Goal: Task Accomplishment & Management: Complete application form

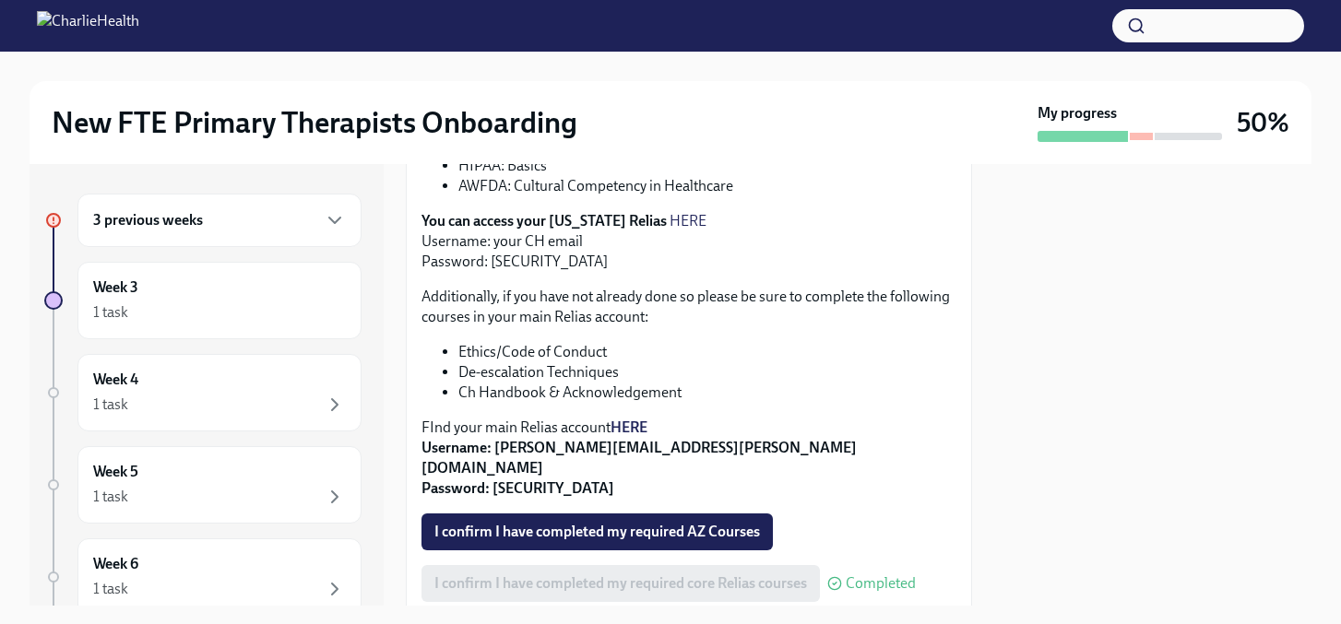
scroll to position [611, 0]
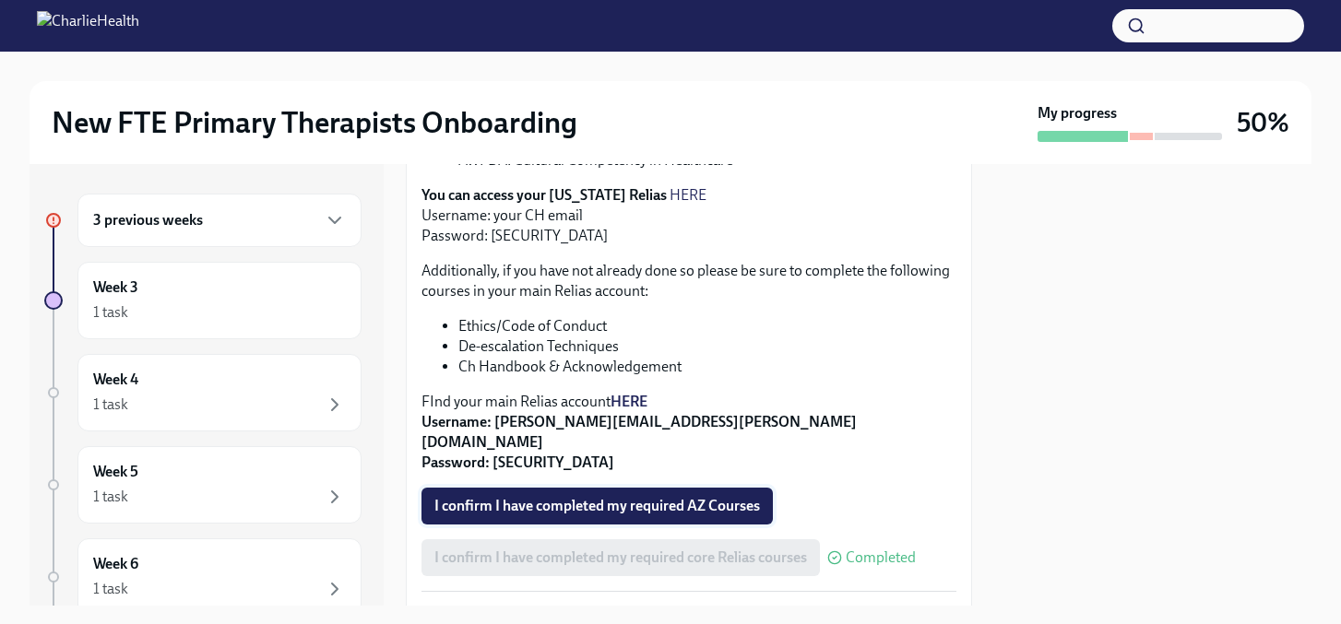
click at [700, 497] on span "I confirm I have completed my required AZ Courses" at bounding box center [597, 506] width 326 height 18
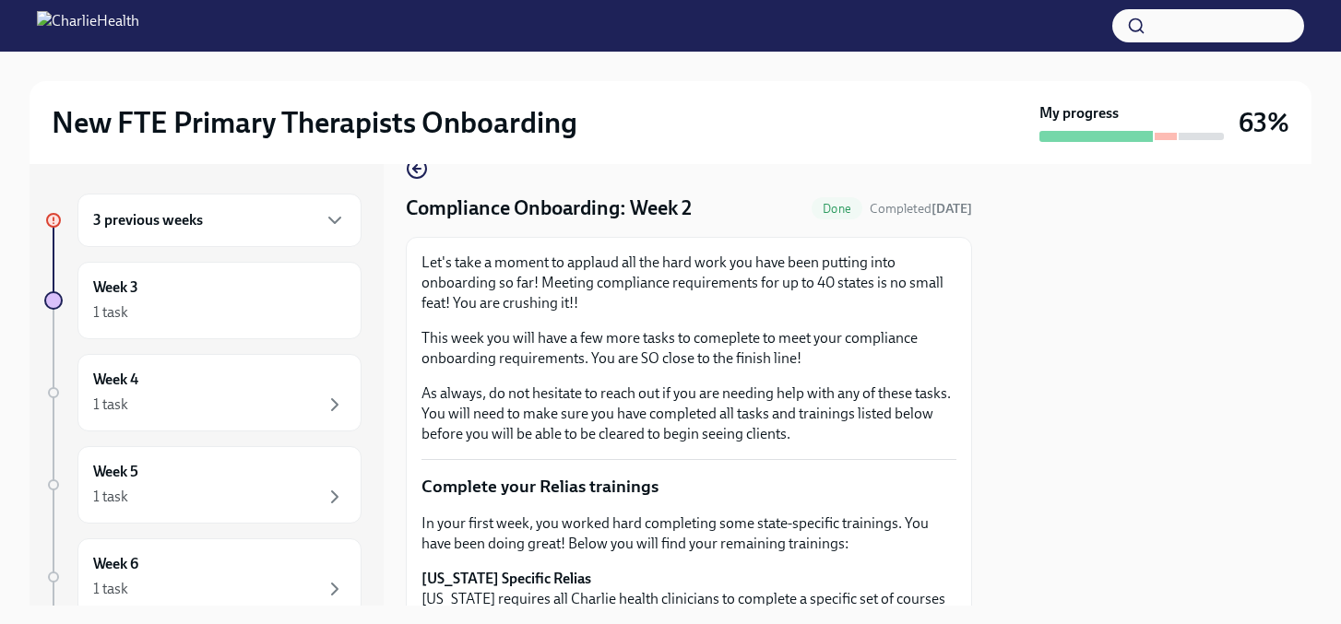
scroll to position [0, 0]
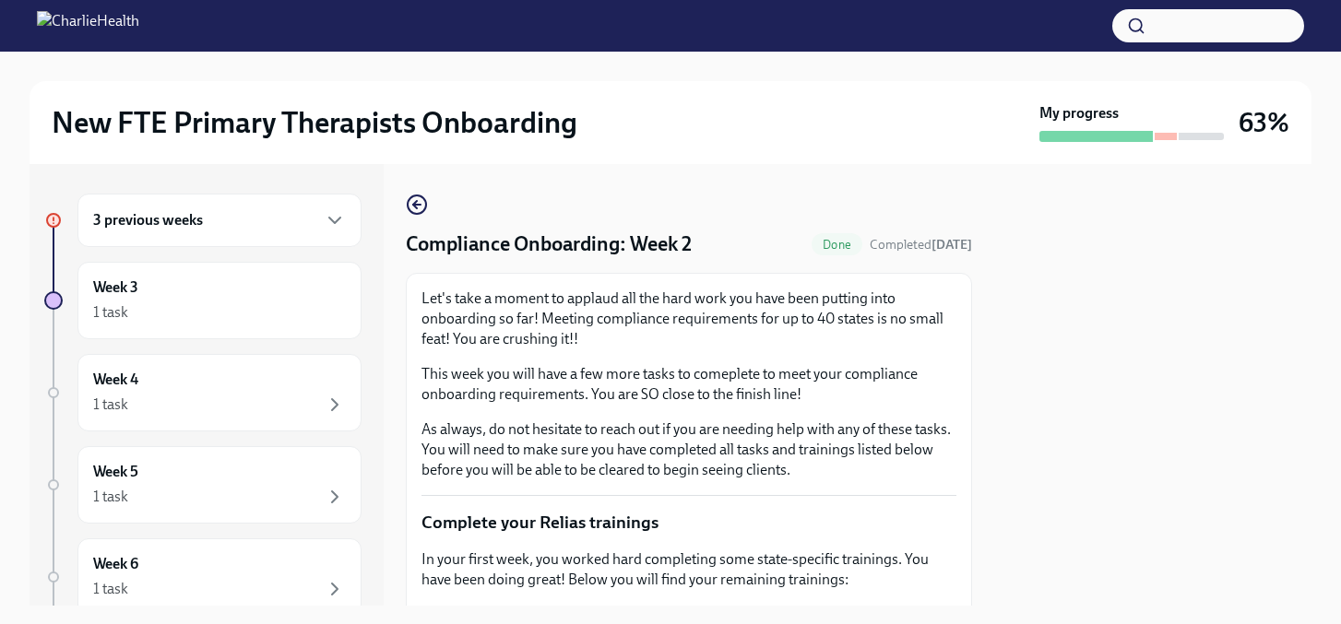
click at [425, 205] on circle "button" at bounding box center [417, 205] width 18 height 18
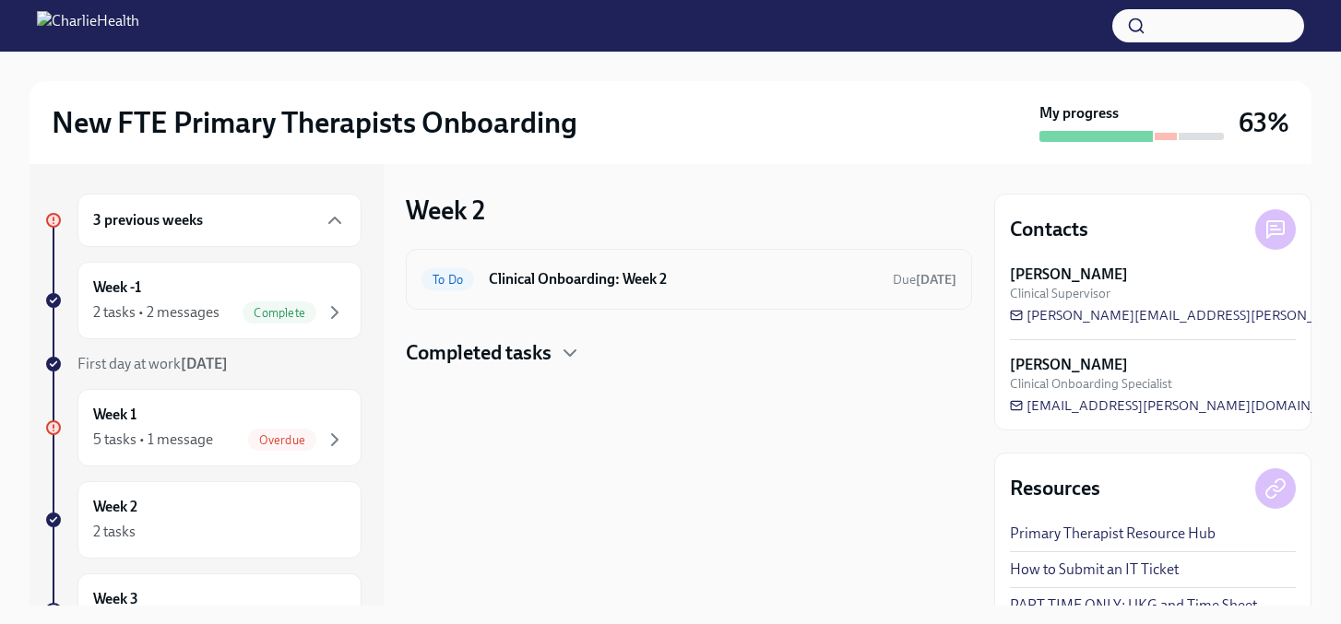
click at [529, 303] on div "To Do Clinical Onboarding: Week 2 Due [DATE]" at bounding box center [689, 279] width 566 height 61
click at [516, 284] on h6 "Clinical Onboarding: Week 2" at bounding box center [683, 279] width 389 height 20
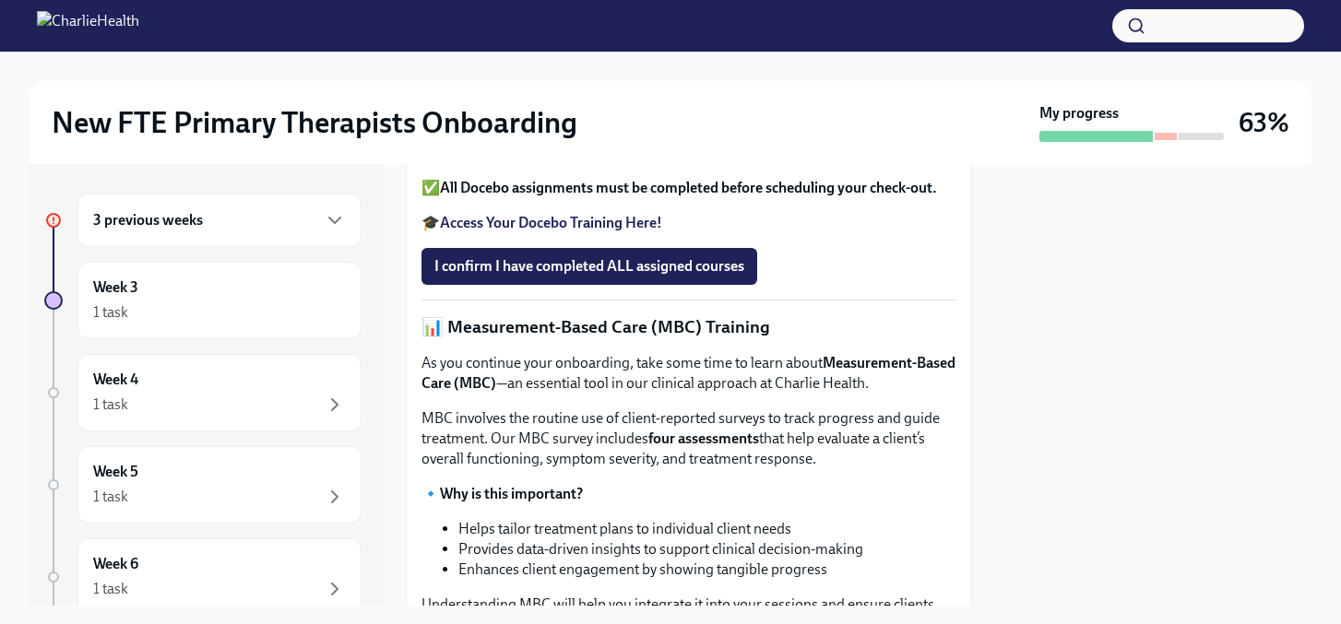
scroll to position [694, 0]
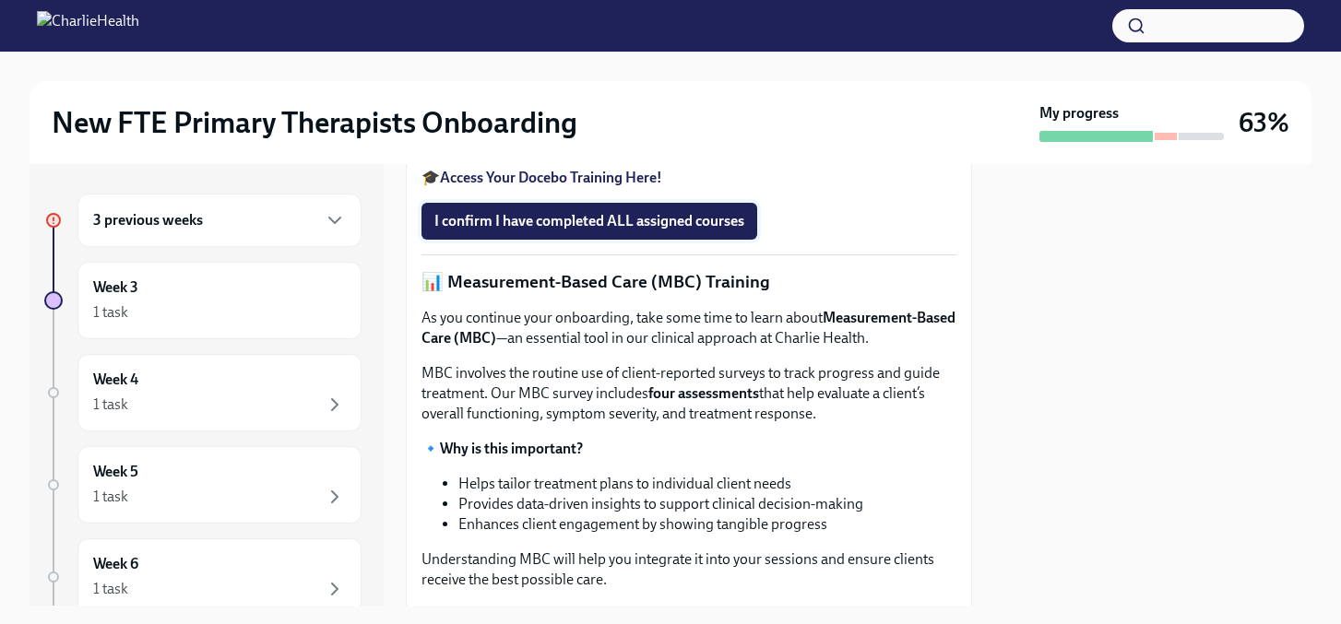
click at [611, 231] on span "I confirm I have completed ALL assigned courses" at bounding box center [589, 221] width 310 height 18
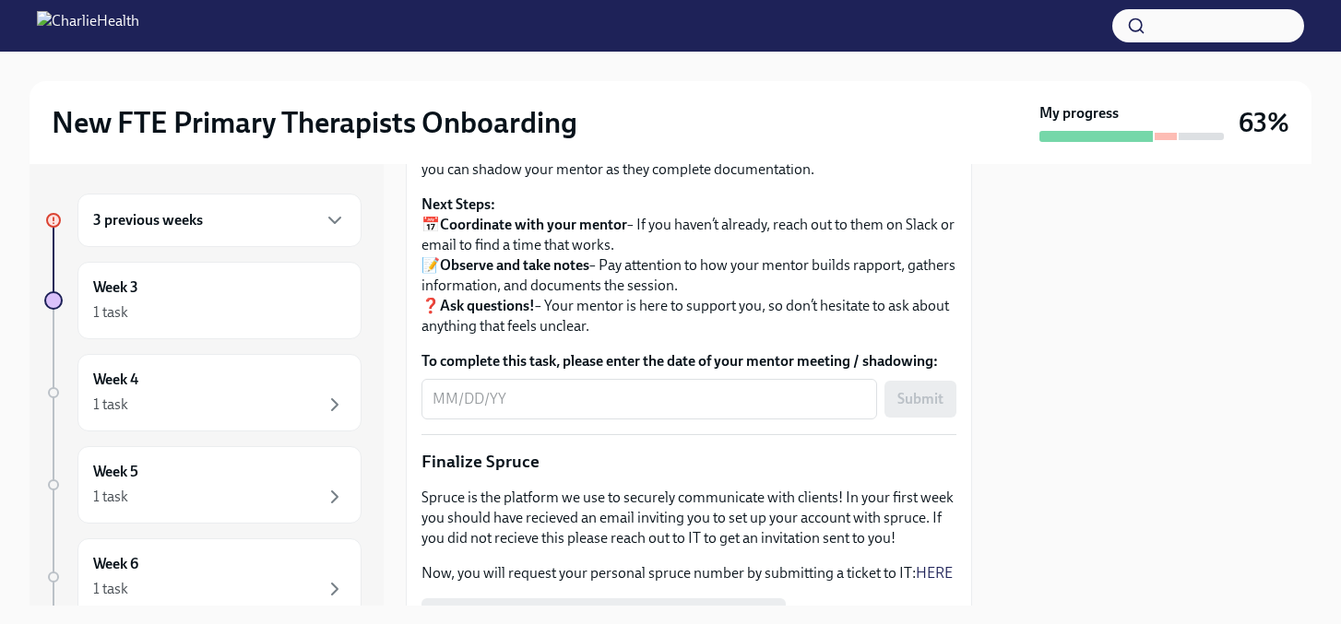
scroll to position [1927, 0]
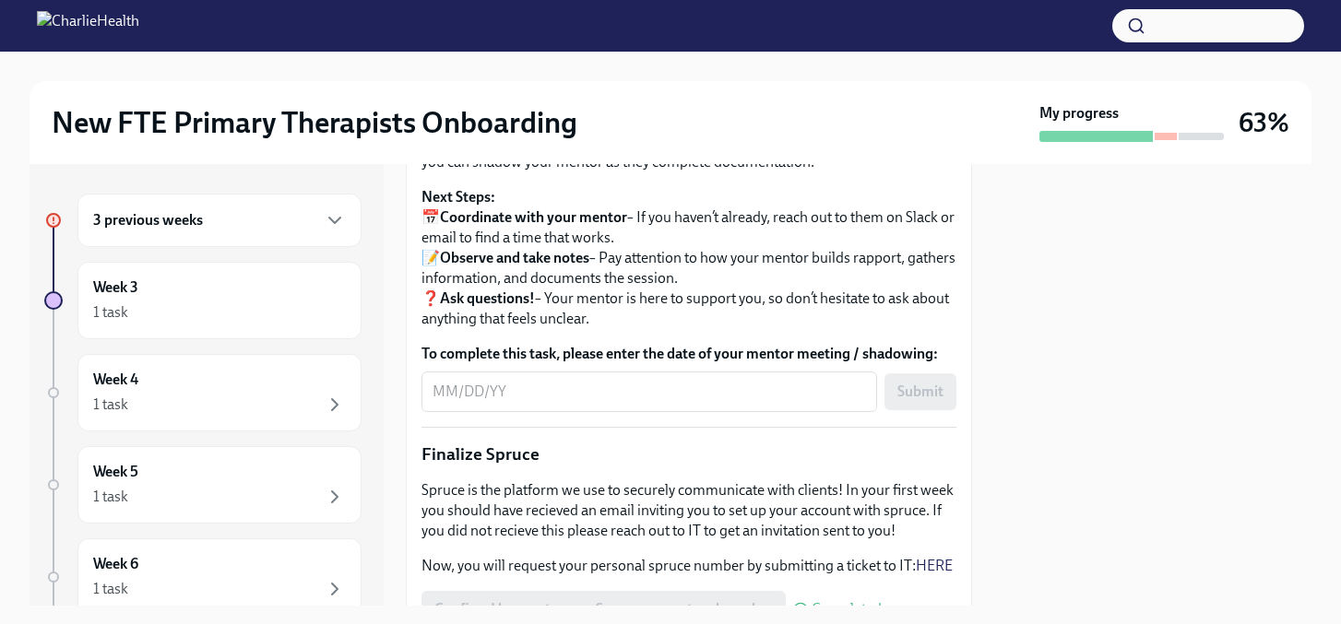
click at [314, 214] on div "3 previous weeks" at bounding box center [219, 220] width 253 height 22
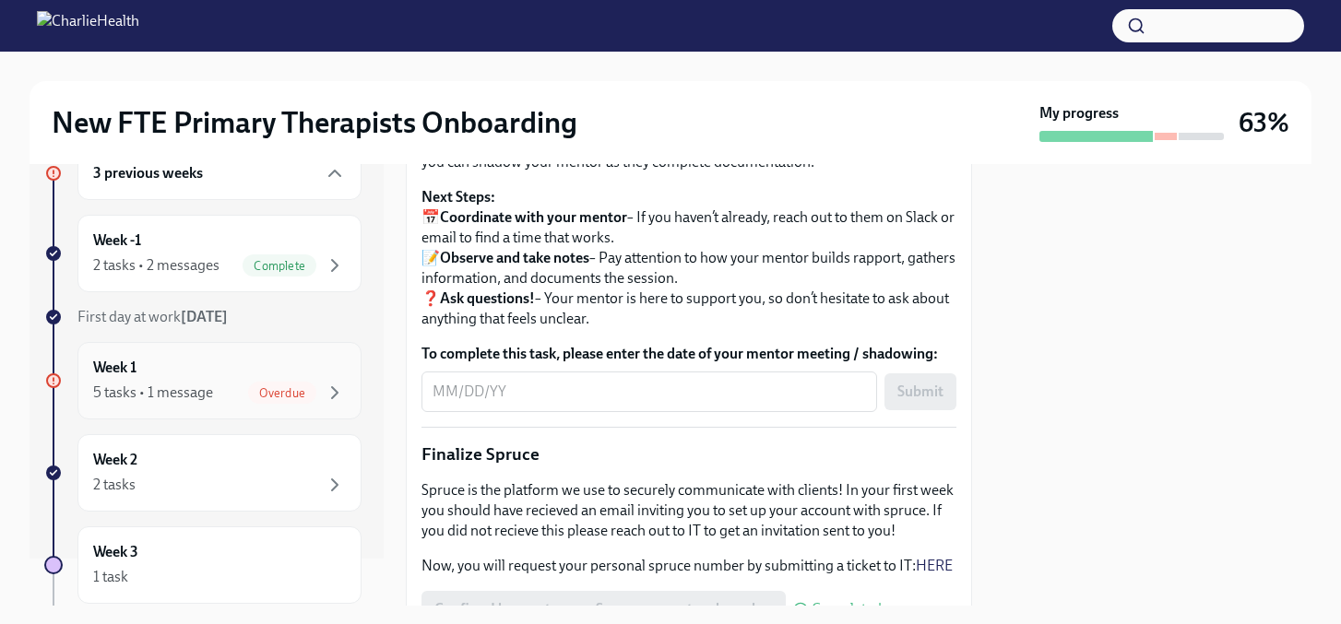
scroll to position [49, 0]
click at [290, 455] on div "Week 2 2 tasks" at bounding box center [219, 471] width 253 height 46
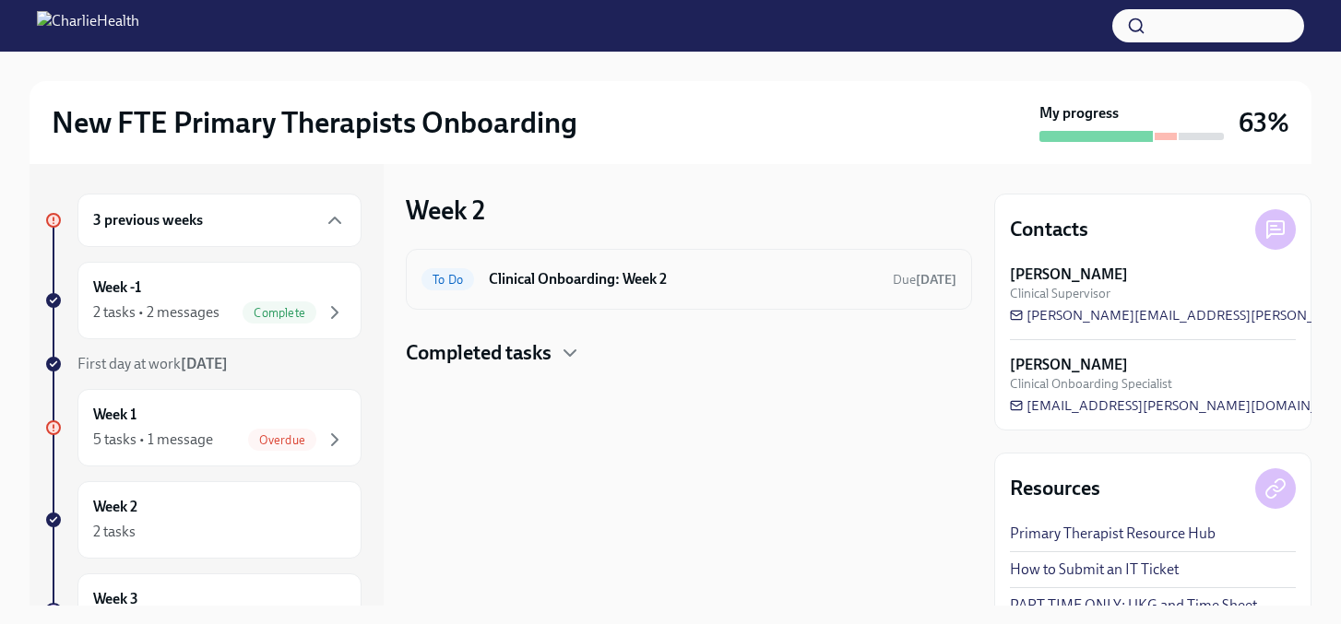
click at [500, 300] on div "To Do Clinical Onboarding: Week 2 Due [DATE]" at bounding box center [689, 279] width 566 height 61
click at [501, 277] on h6 "Clinical Onboarding: Week 2" at bounding box center [683, 279] width 389 height 20
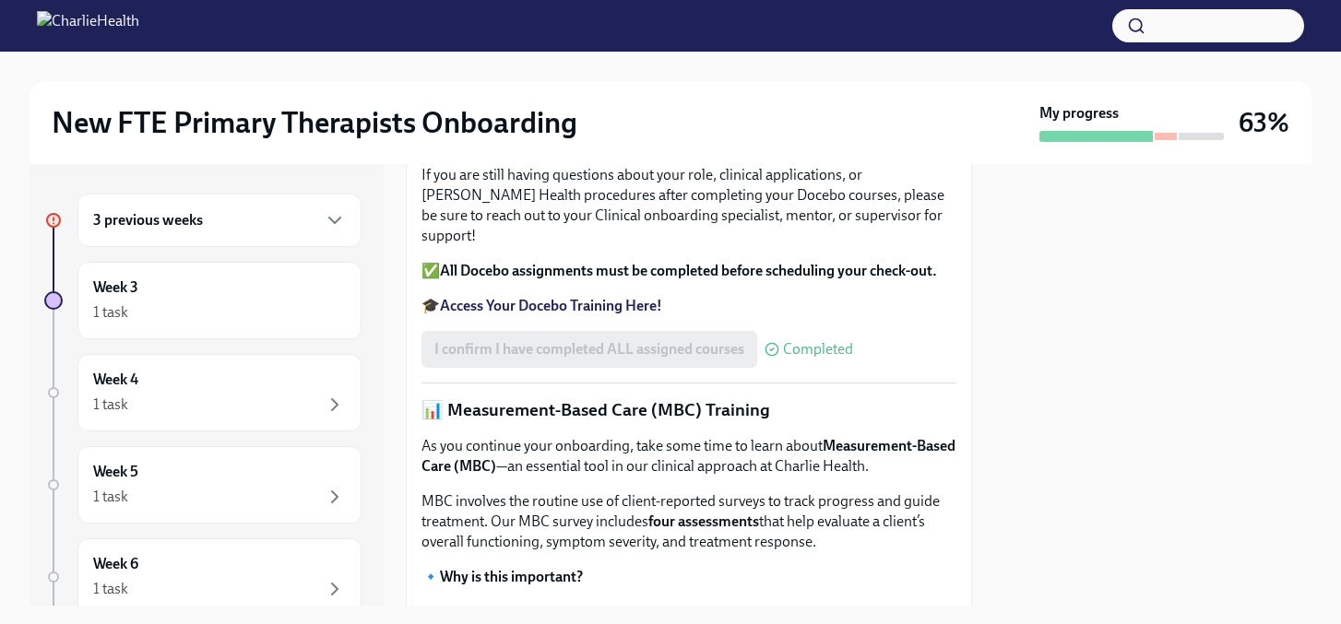
scroll to position [396, 0]
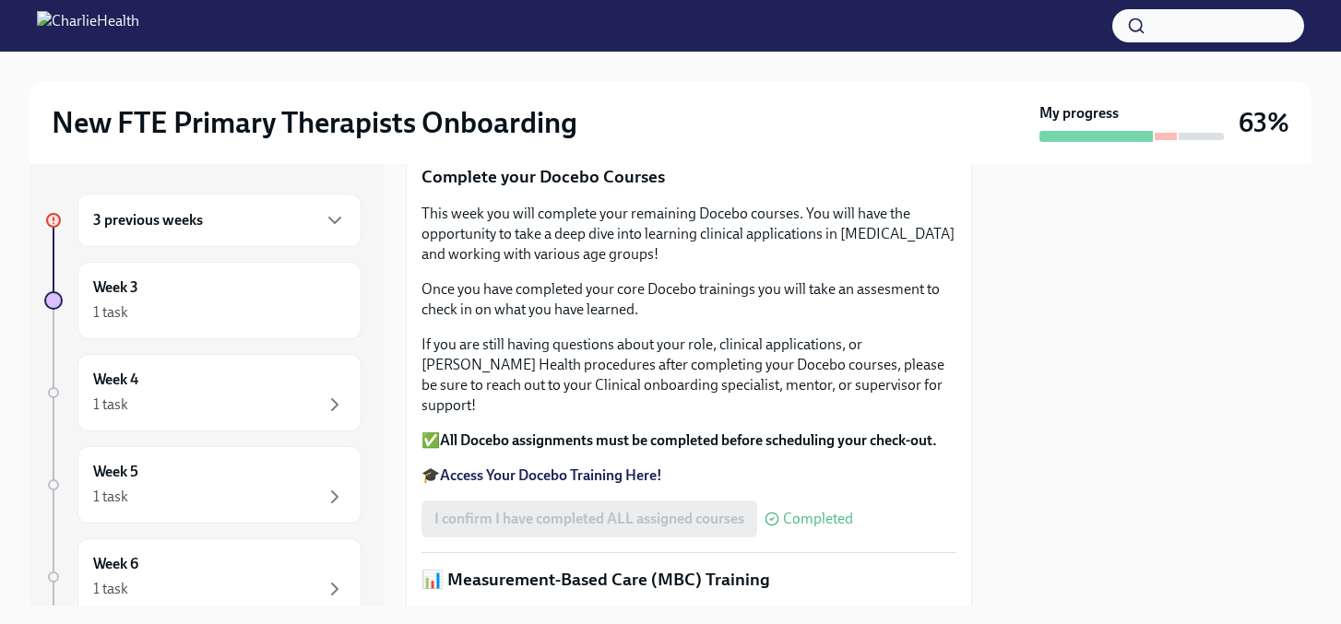
click at [262, 237] on div "3 previous weeks" at bounding box center [219, 220] width 284 height 53
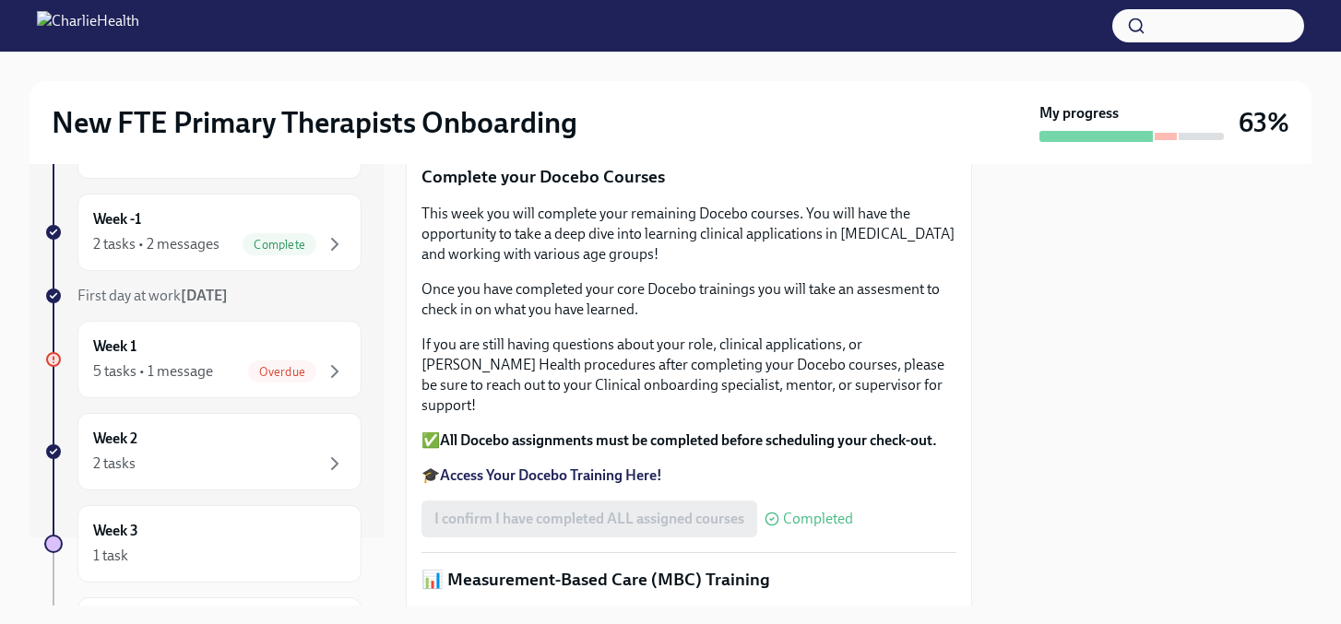
scroll to position [71, 0]
click at [262, 358] on div "Overdue" at bounding box center [282, 369] width 68 height 22
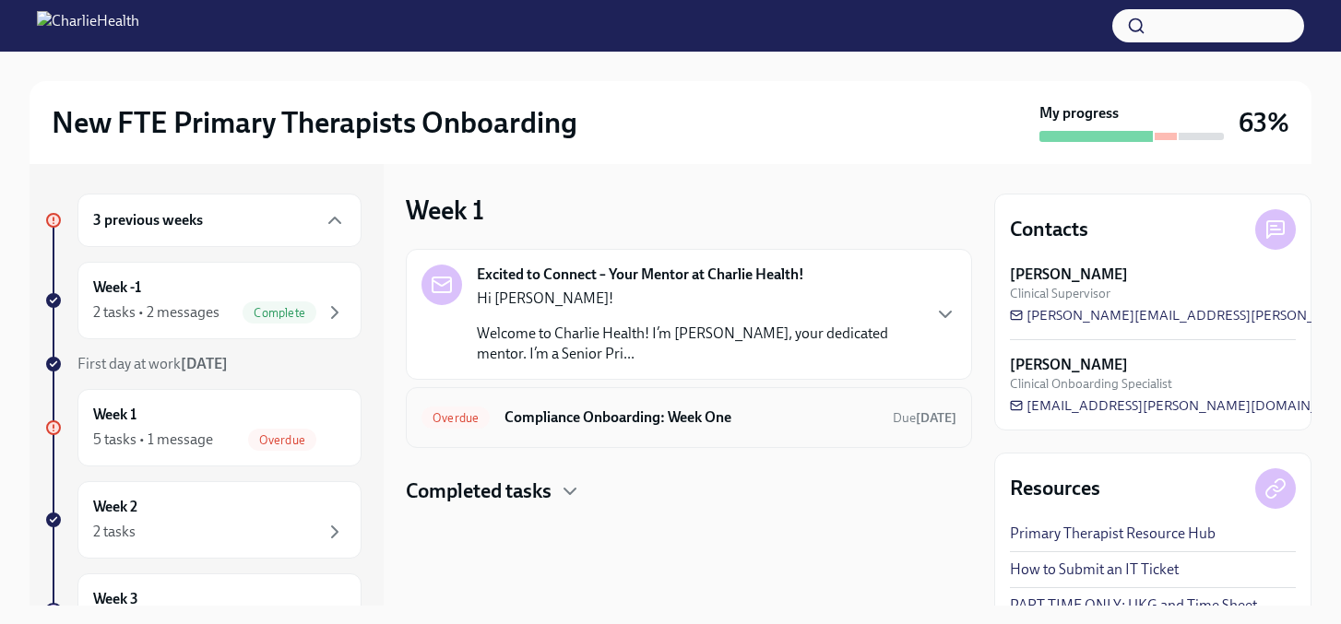
click at [538, 409] on h6 "Compliance Onboarding: Week One" at bounding box center [691, 418] width 374 height 20
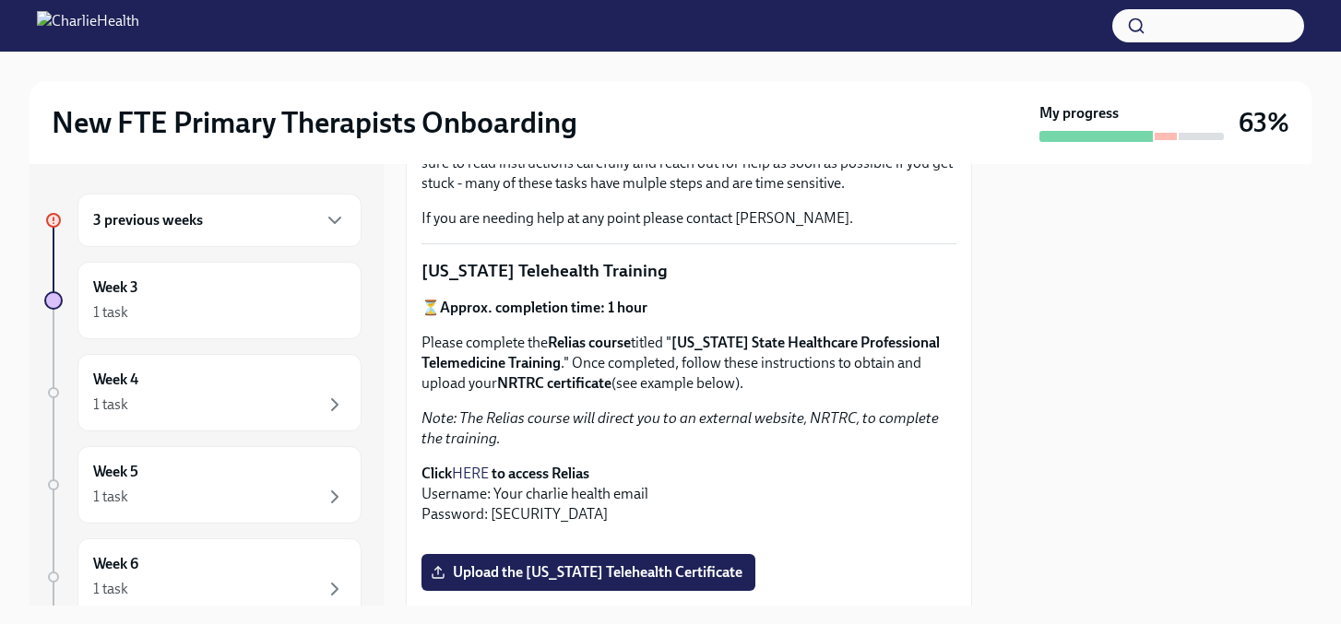
scroll to position [308, 0]
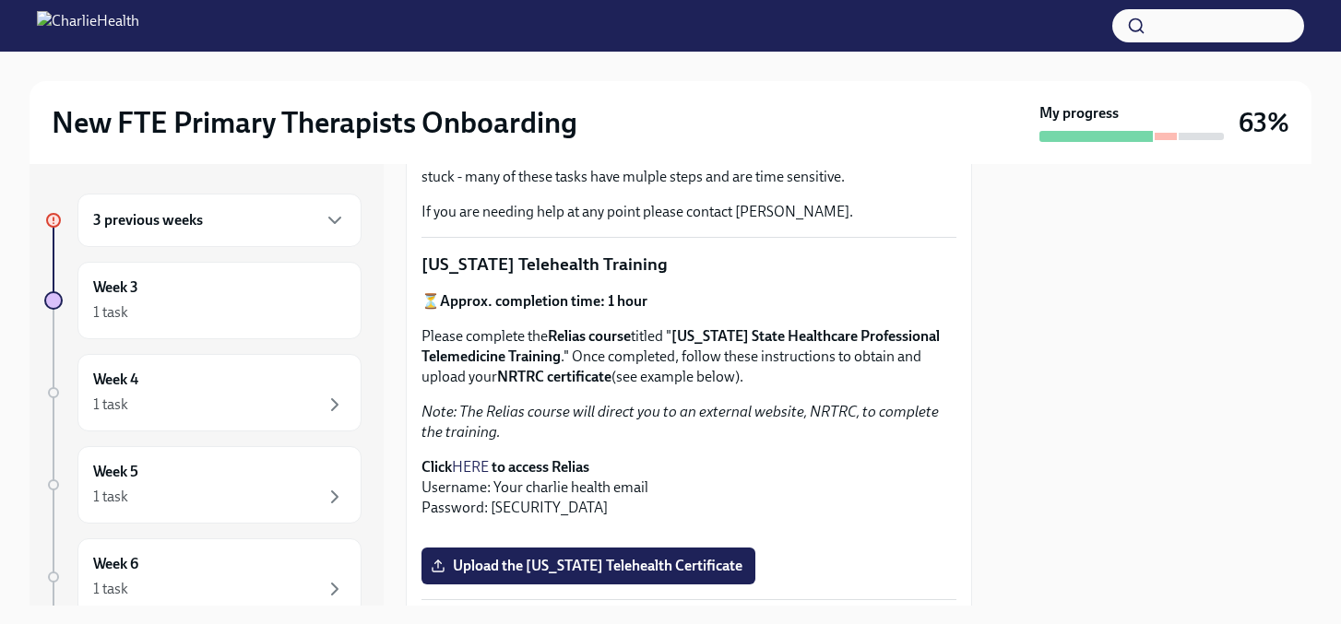
click at [483, 468] on link "HERE" at bounding box center [470, 467] width 37 height 18
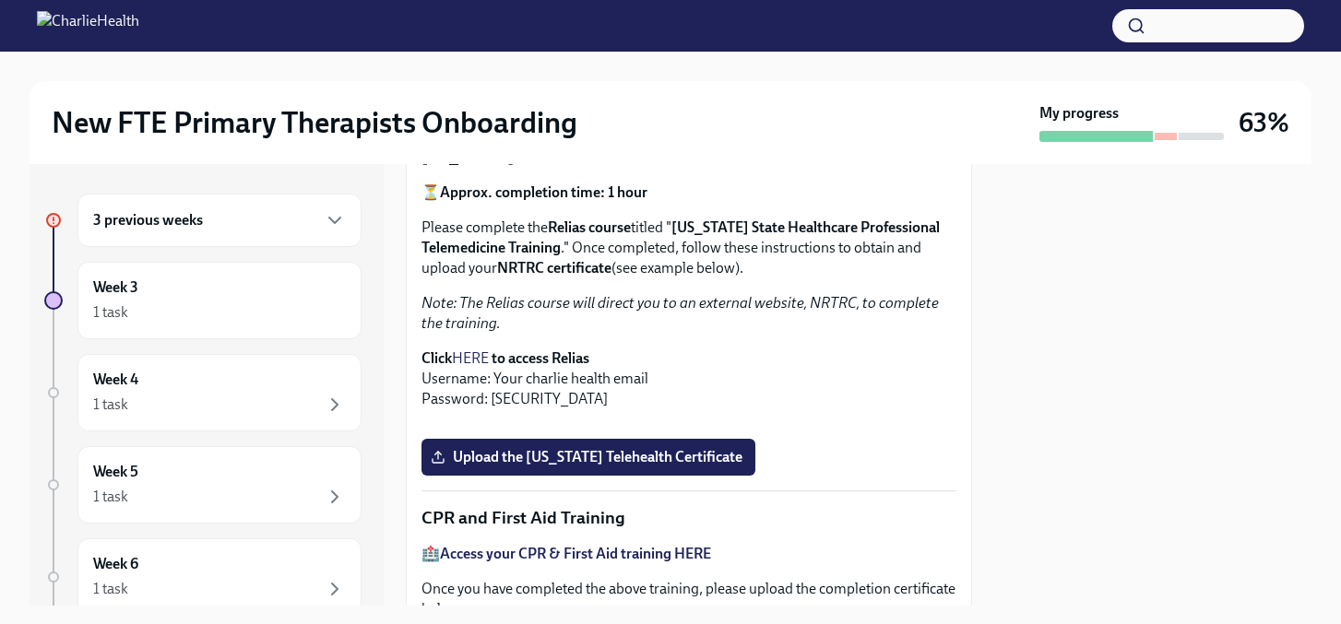
scroll to position [332, 0]
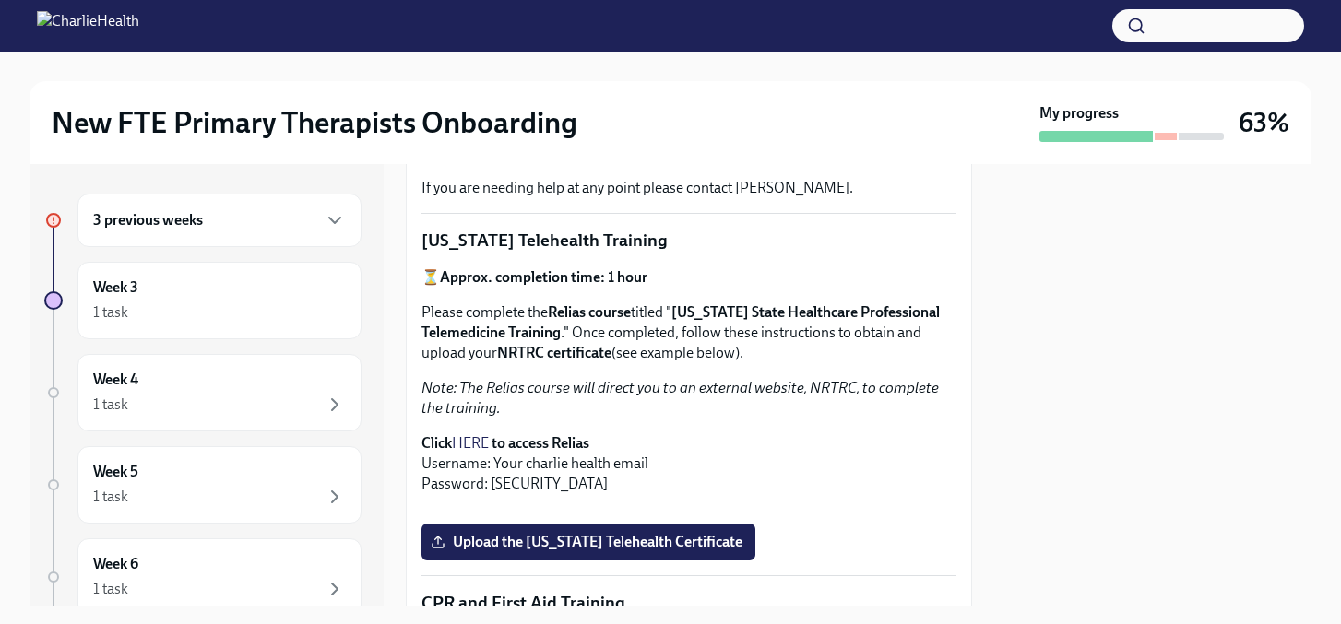
click at [480, 441] on link "HERE" at bounding box center [470, 443] width 37 height 18
